Goal: Transaction & Acquisition: Purchase product/service

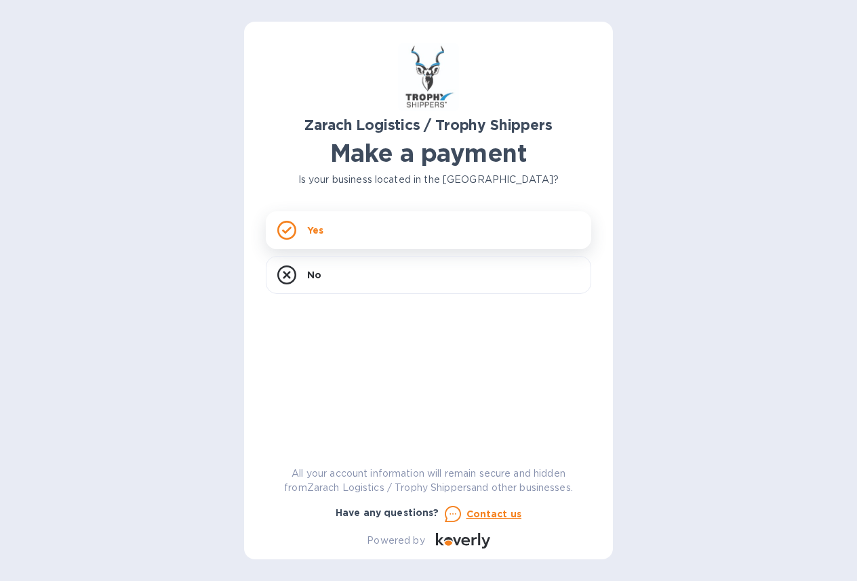
click at [382, 223] on div "Yes" at bounding box center [428, 230] width 325 height 38
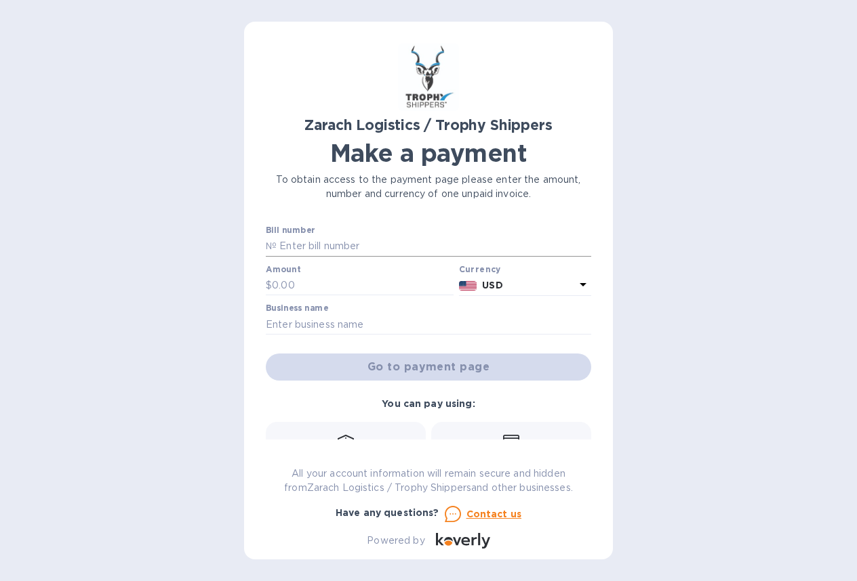
click at [361, 252] on input "text" at bounding box center [433, 246] width 314 height 20
click at [324, 247] on input "text" at bounding box center [433, 246] width 314 height 20
paste input "B00174406"
type input "B00174406"
click at [303, 290] on input "text" at bounding box center [363, 286] width 182 height 20
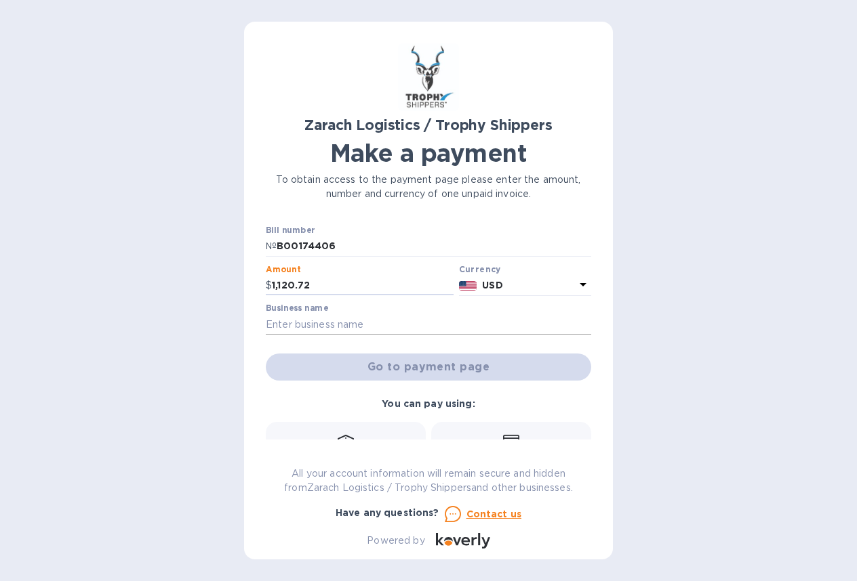
type input "1,120.72"
click at [297, 331] on input "text" at bounding box center [428, 324] width 325 height 20
click at [528, 369] on div "Go to payment page" at bounding box center [428, 367] width 331 height 33
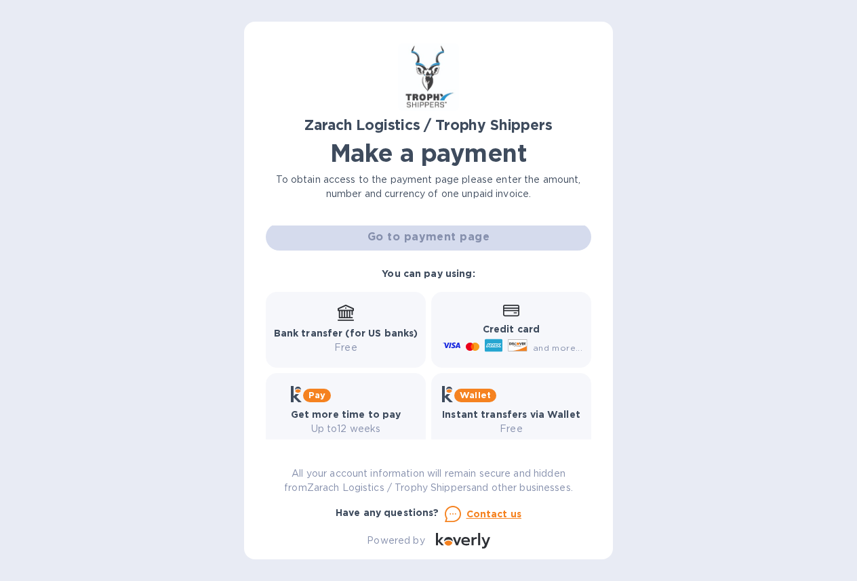
scroll to position [136, 0]
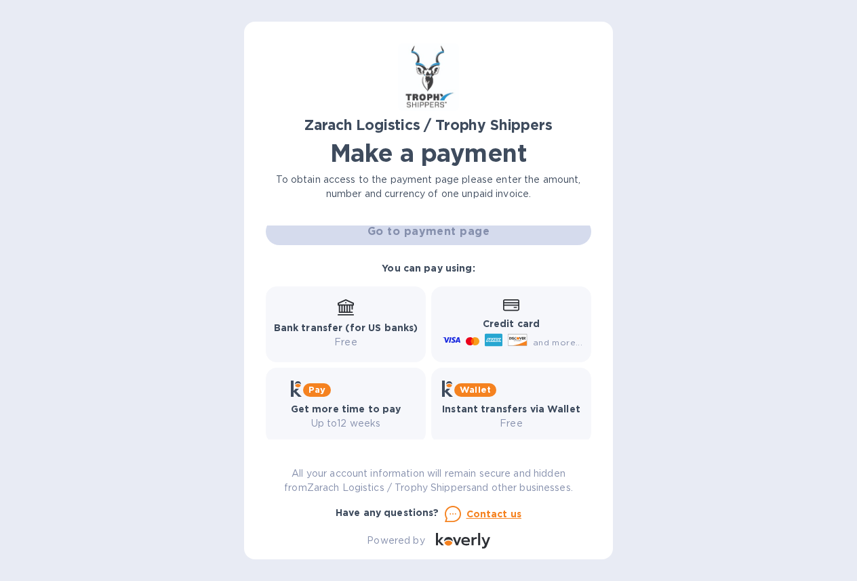
click at [521, 327] on b "Credit card" at bounding box center [510, 323] width 57 height 11
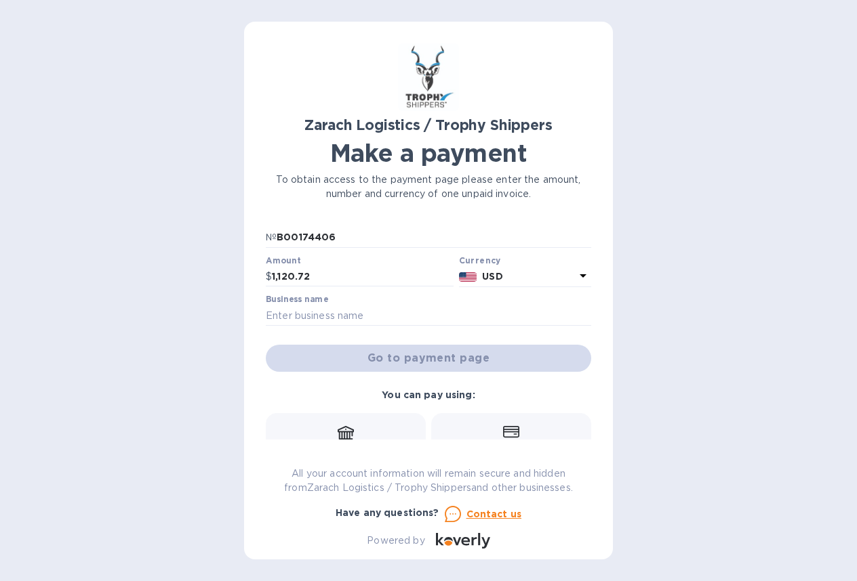
scroll to position [0, 0]
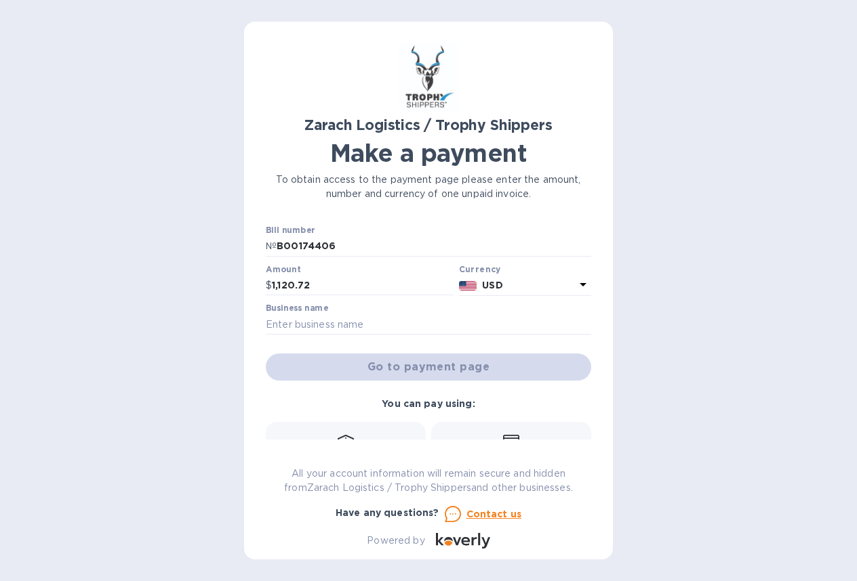
click at [418, 364] on div "Go to payment page" at bounding box center [428, 367] width 331 height 33
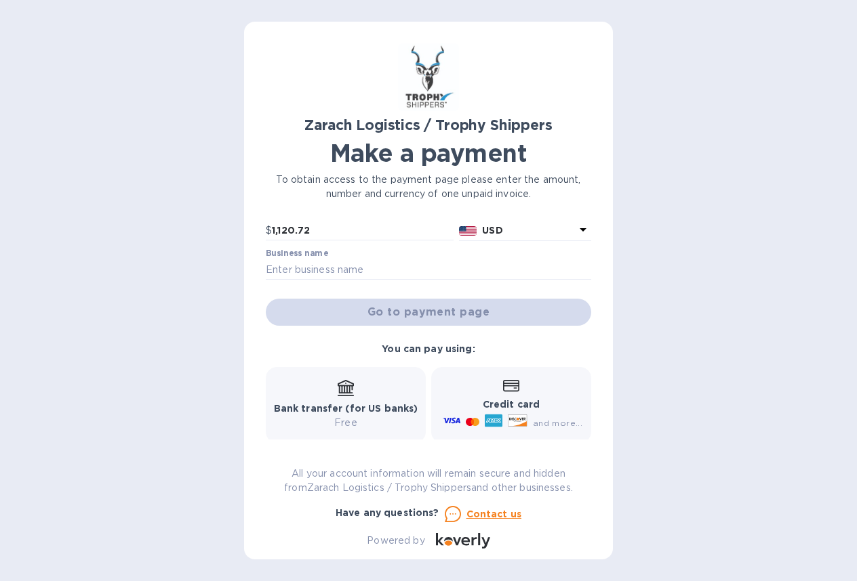
scroll to position [136, 0]
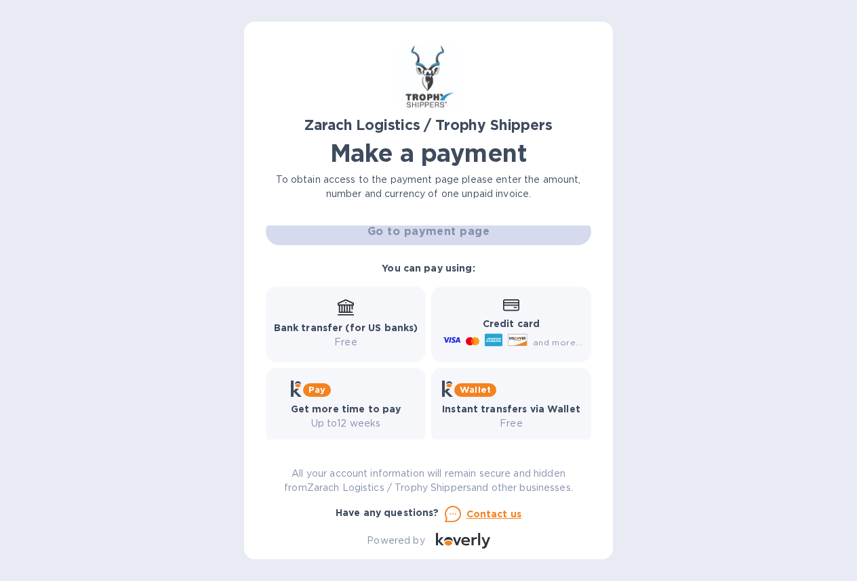
click at [531, 329] on b "Credit card" at bounding box center [510, 323] width 57 height 11
click at [495, 333] on icon at bounding box center [494, 340] width 18 height 18
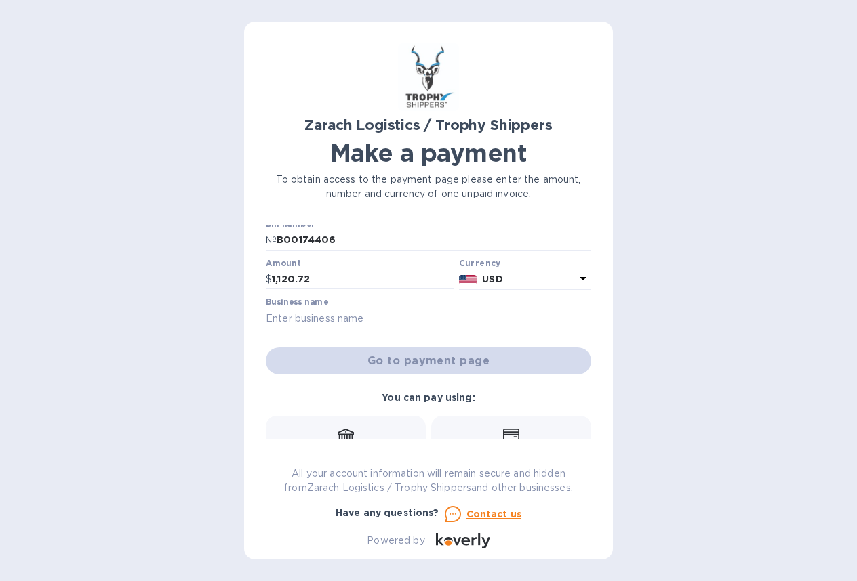
scroll to position [0, 0]
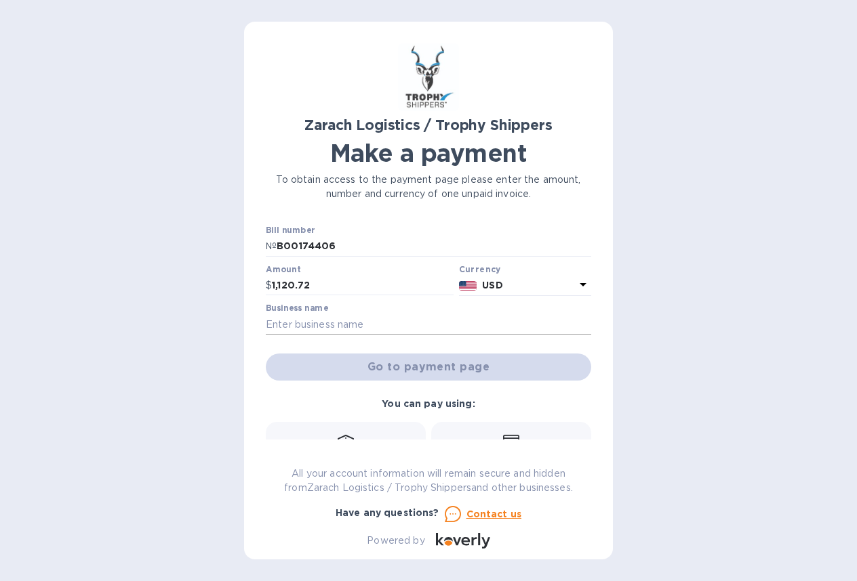
click at [368, 327] on input "text" at bounding box center [428, 324] width 325 height 20
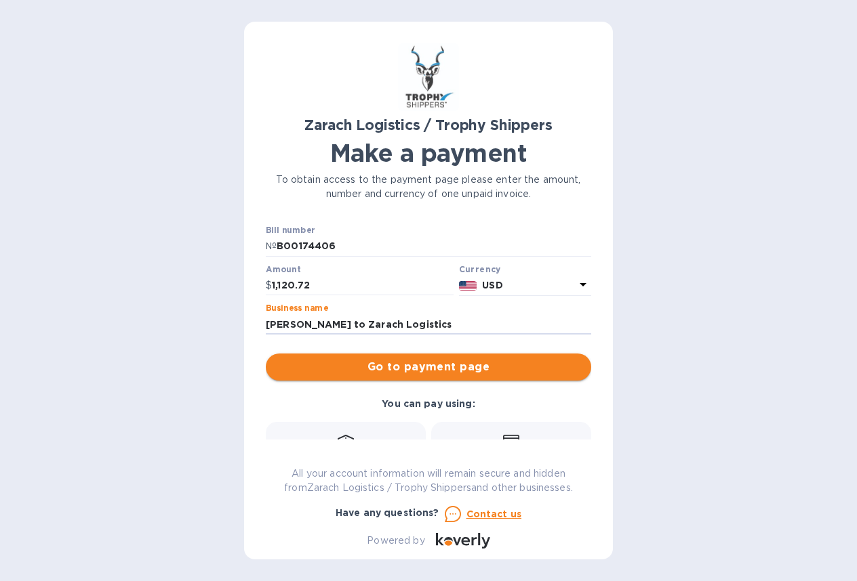
type input "[PERSON_NAME] to Zarach Logistics"
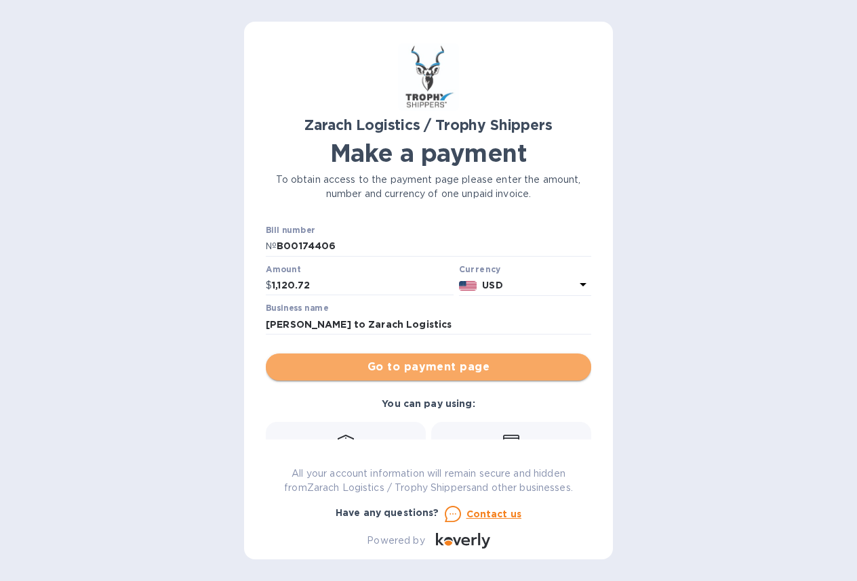
click at [500, 360] on span "Go to payment page" at bounding box center [428, 367] width 304 height 16
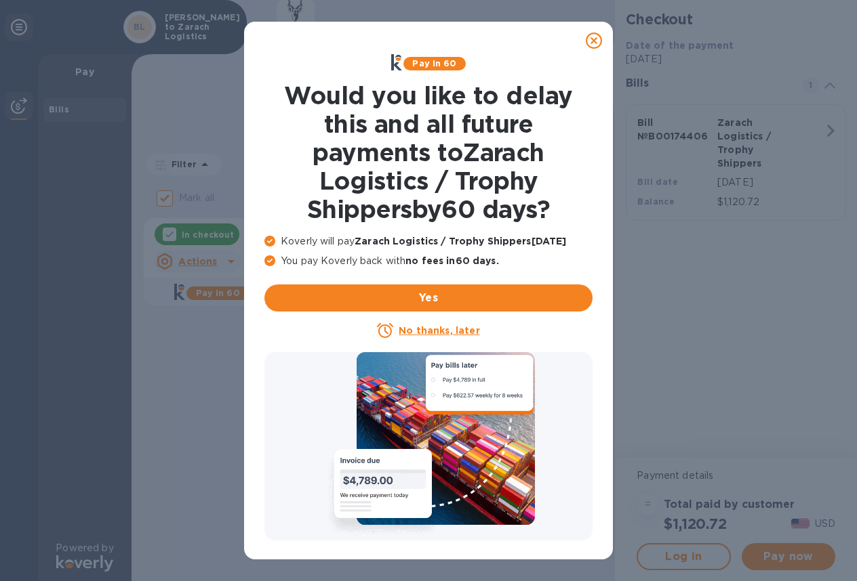
click at [446, 334] on u "No thanks, later" at bounding box center [438, 330] width 81 height 11
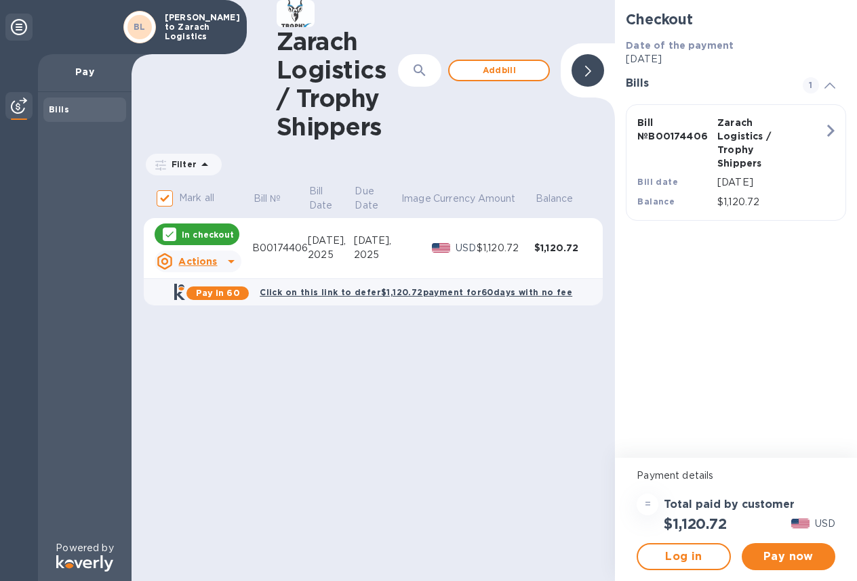
click at [207, 255] on p "Actions" at bounding box center [197, 262] width 39 height 14
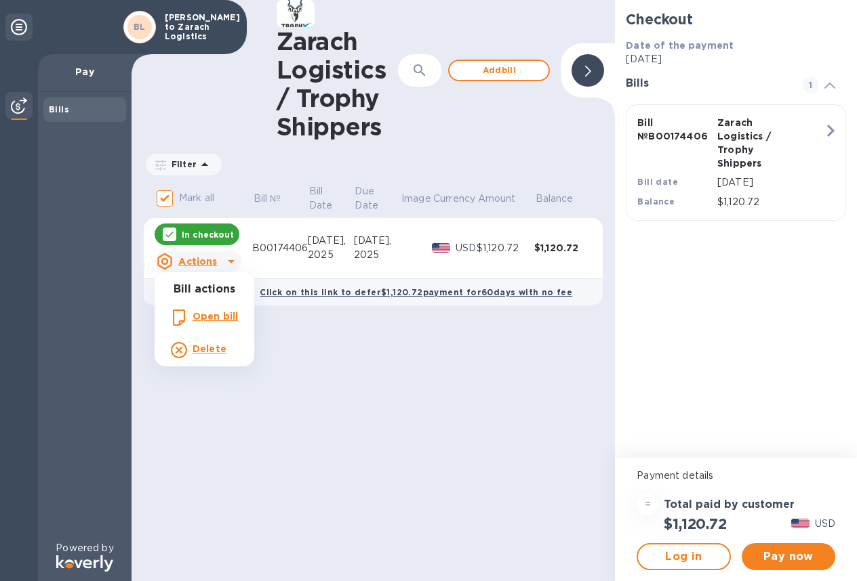
click at [225, 311] on b "Open bill" at bounding box center [214, 316] width 45 height 11
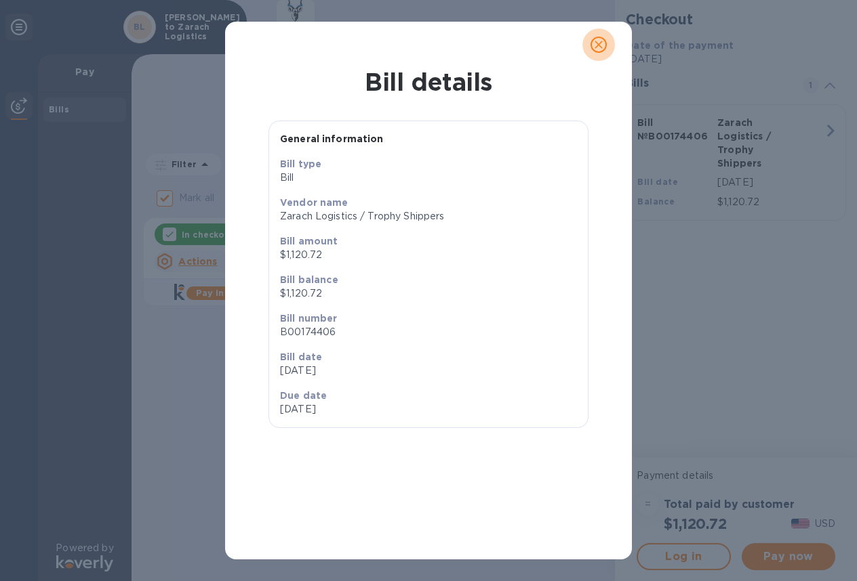
click at [596, 45] on icon "close" at bounding box center [599, 45] width 14 height 14
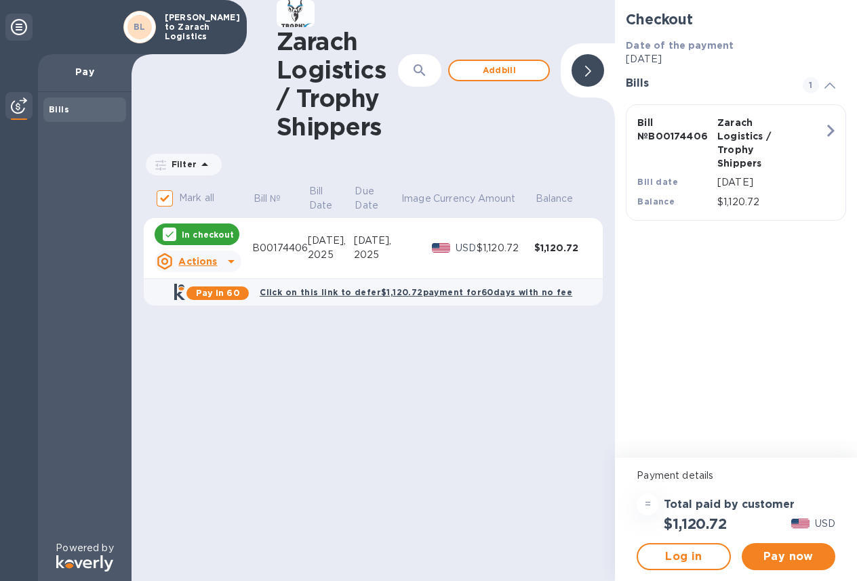
click at [60, 110] on b "Bills" at bounding box center [59, 109] width 20 height 10
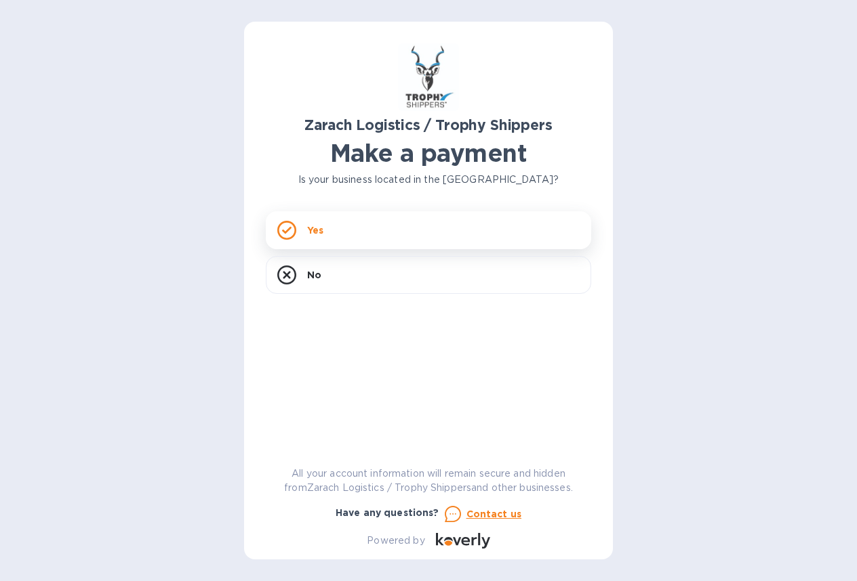
click at [362, 228] on div "Yes" at bounding box center [428, 230] width 325 height 38
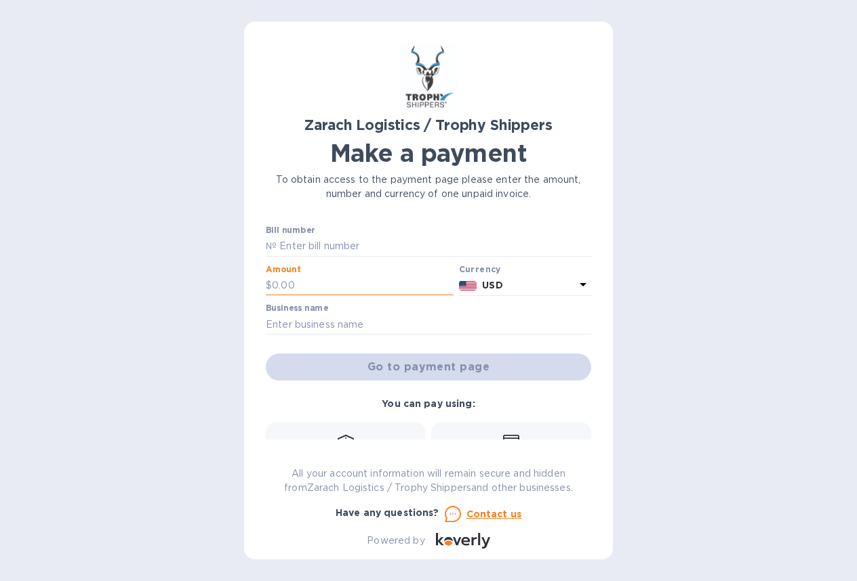
click at [331, 287] on input "text" at bounding box center [363, 286] width 182 height 20
type input "1,220.72"
click at [350, 240] on input "text" at bounding box center [433, 246] width 314 height 20
type input "B00174406"
click at [371, 331] on input "text" at bounding box center [428, 324] width 325 height 20
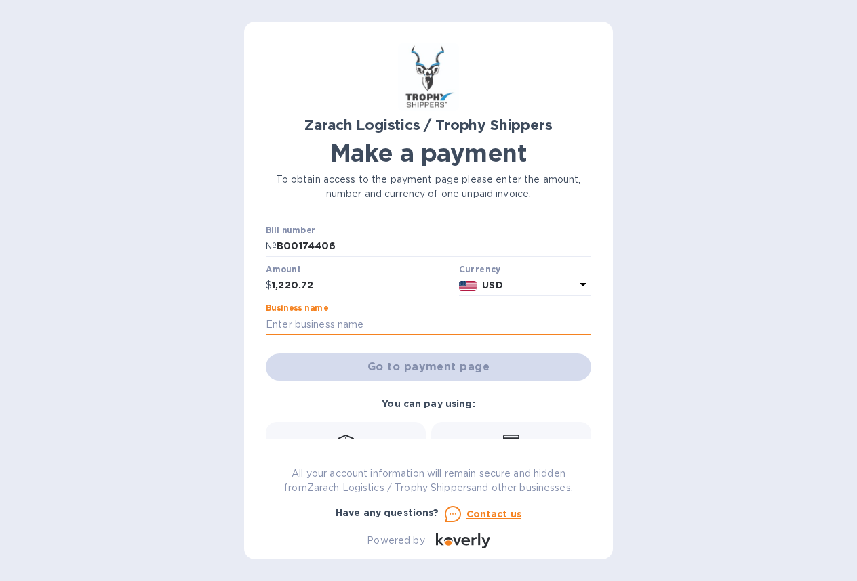
type input "[PERSON_NAME] to Zarach Logistics"
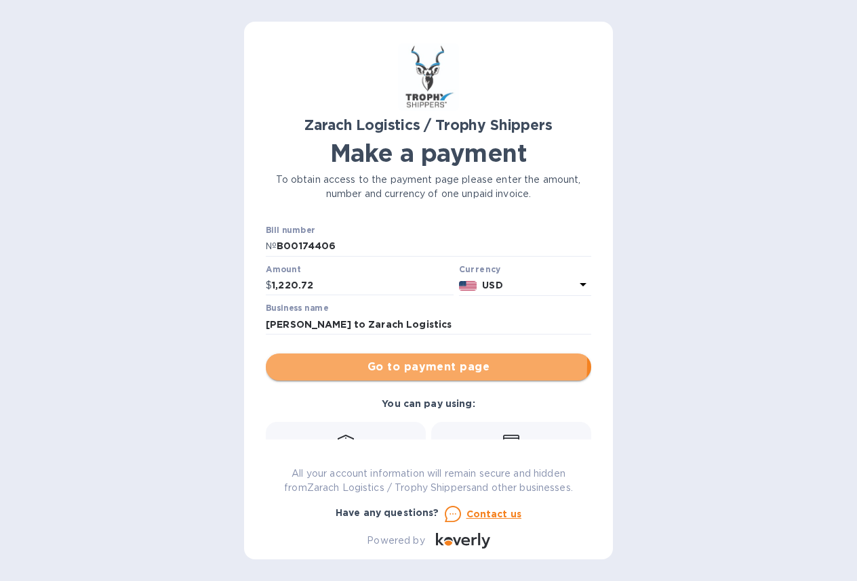
click at [375, 363] on span "Go to payment page" at bounding box center [428, 367] width 304 height 16
